Goal: Transaction & Acquisition: Obtain resource

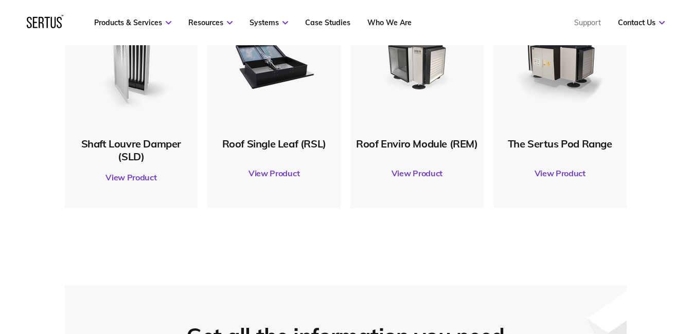
scroll to position [539, 0]
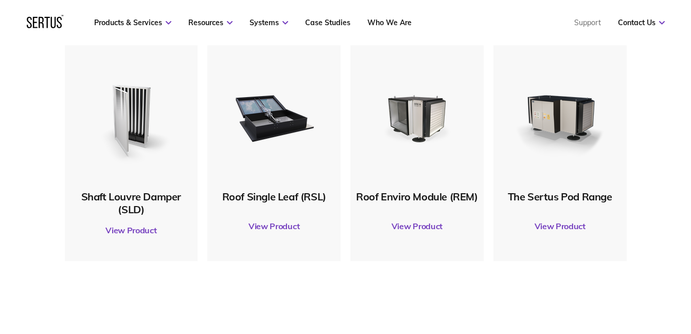
click at [284, 222] on link "View Product" at bounding box center [273, 226] width 123 height 29
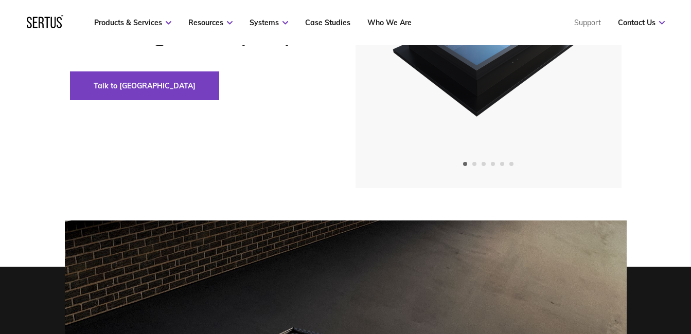
scroll to position [123, 0]
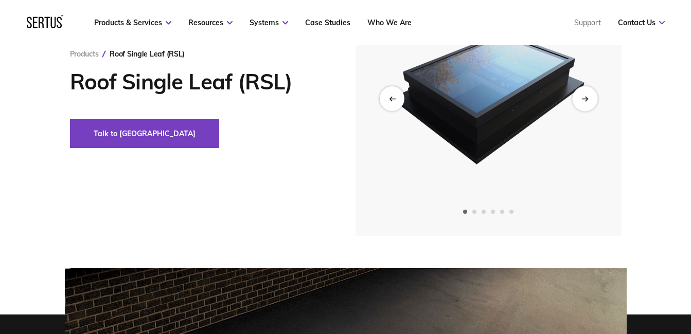
click at [587, 97] on icon "Next slide" at bounding box center [584, 99] width 7 height 6
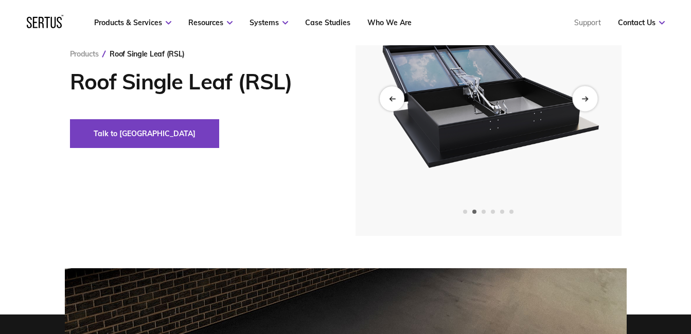
click at [587, 97] on icon "Next slide" at bounding box center [584, 99] width 7 height 6
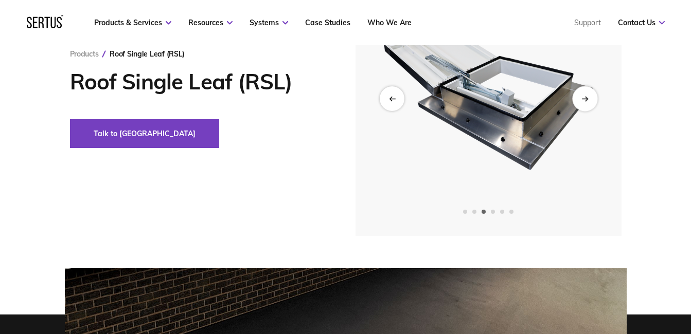
click at [587, 97] on icon "Next slide" at bounding box center [584, 99] width 7 height 6
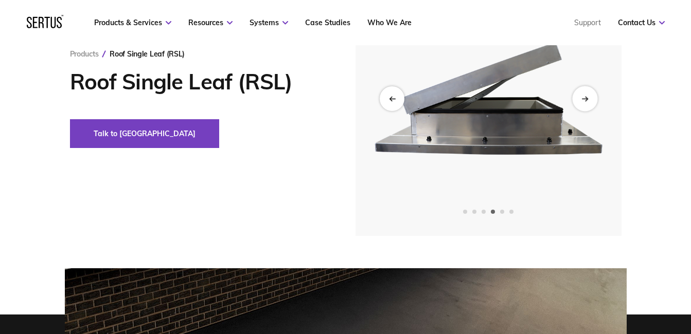
click at [587, 97] on icon "Next slide" at bounding box center [584, 99] width 7 height 6
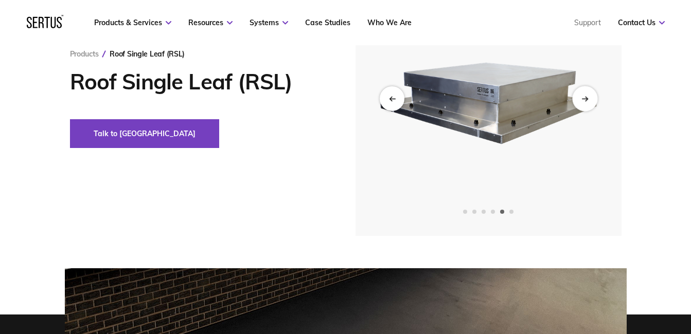
click at [587, 97] on icon "Next slide" at bounding box center [584, 99] width 7 height 6
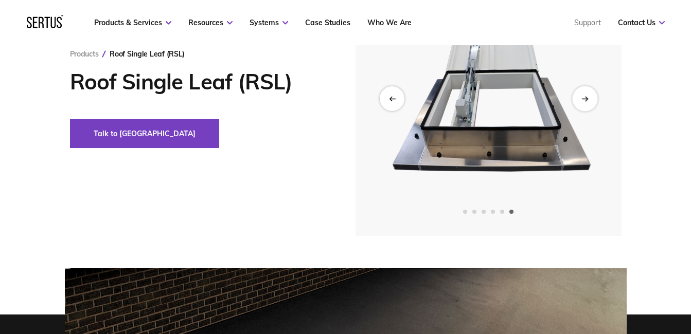
click at [587, 97] on icon "Next slide" at bounding box center [584, 99] width 7 height 6
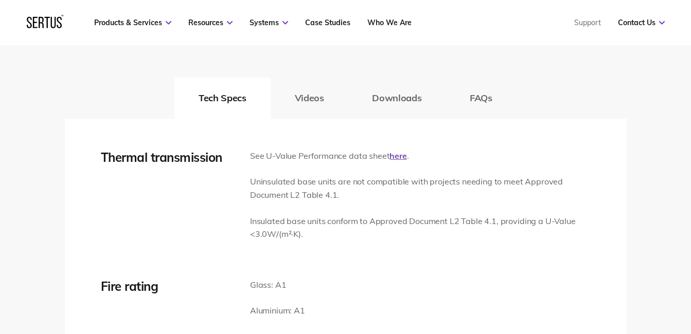
scroll to position [1584, 0]
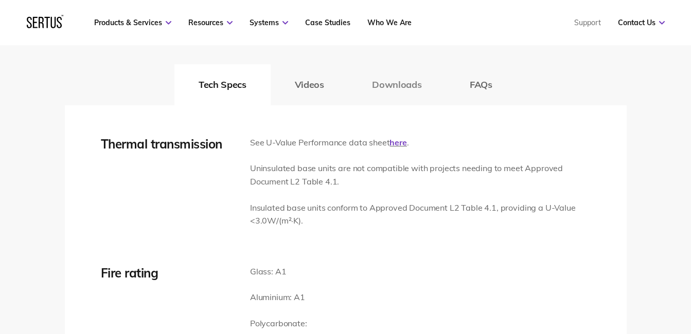
click at [400, 83] on button "Downloads" at bounding box center [397, 84] width 98 height 41
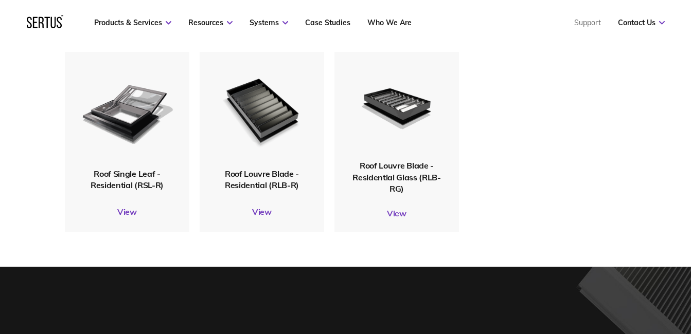
scroll to position [3364, 0]
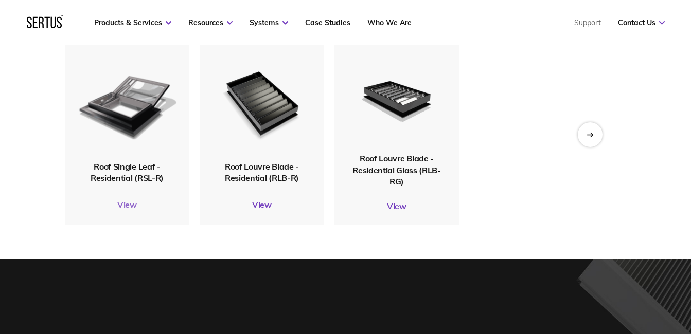
click at [130, 206] on link "View" at bounding box center [127, 205] width 124 height 10
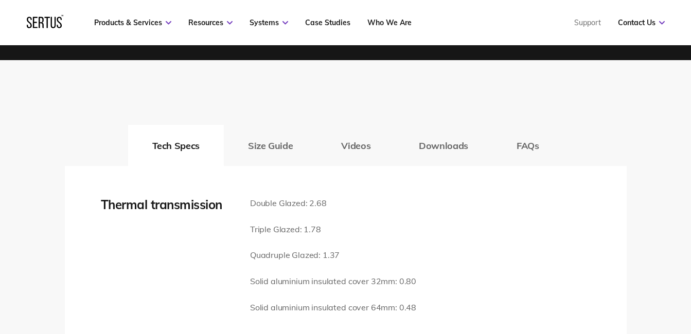
scroll to position [1459, 0]
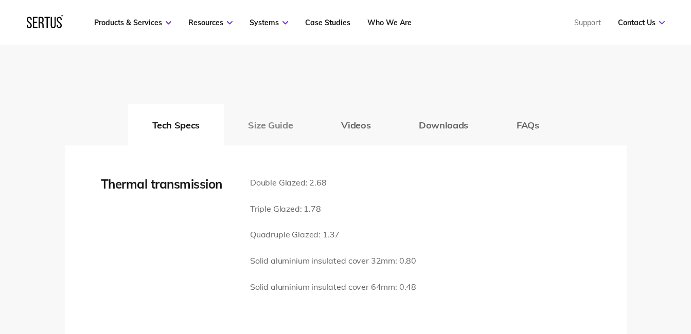
click at [264, 125] on button "Size Guide" at bounding box center [270, 124] width 93 height 41
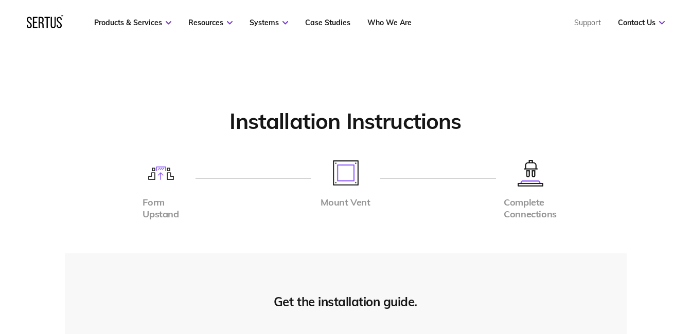
scroll to position [3455, 0]
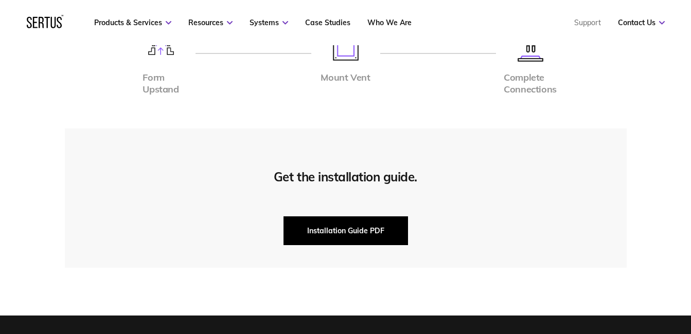
click at [344, 236] on button "Installation Guide PDF" at bounding box center [345, 230] width 124 height 29
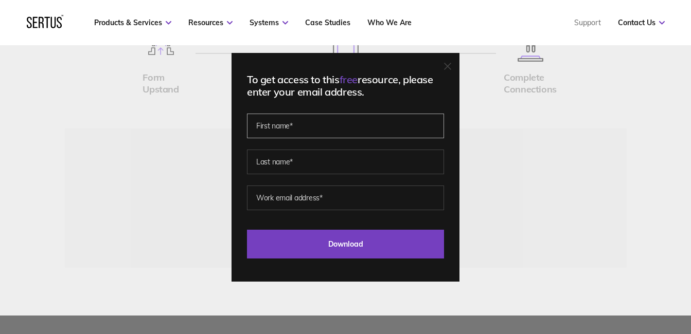
click at [323, 125] on input "text" at bounding box center [345, 126] width 197 height 25
type input "[PERSON_NAME]"
type input "Fosbrook"
type input "[PERSON_NAME][EMAIL_ADDRESS][DOMAIN_NAME]"
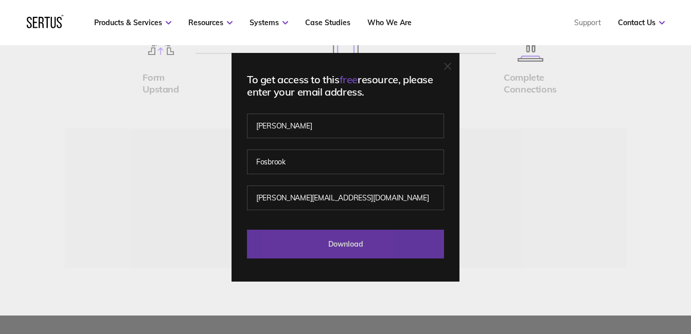
click at [340, 248] on input "Download" at bounding box center [345, 244] width 197 height 29
